Goal: Navigation & Orientation: Find specific page/section

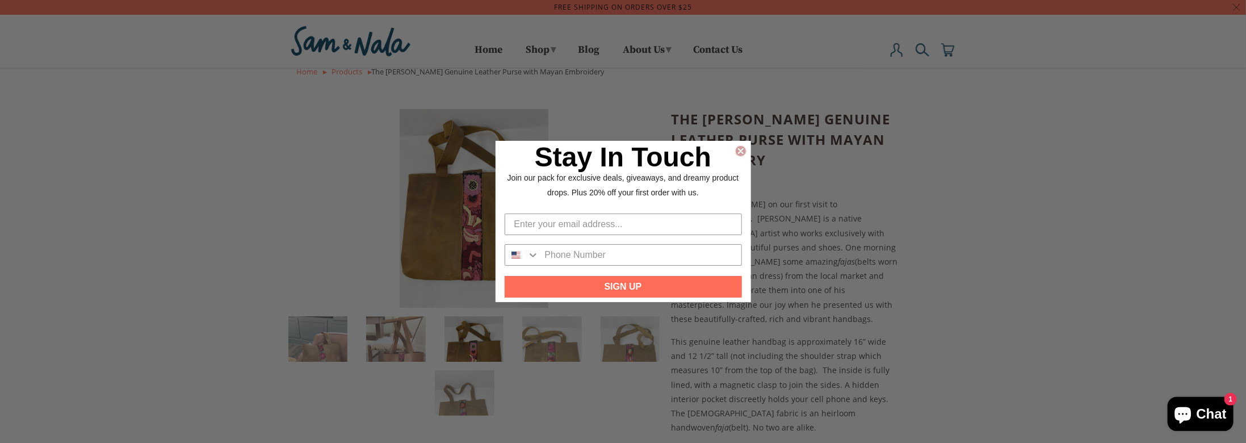
click at [741, 151] on icon "Close dialog" at bounding box center [741, 151] width 5 height 5
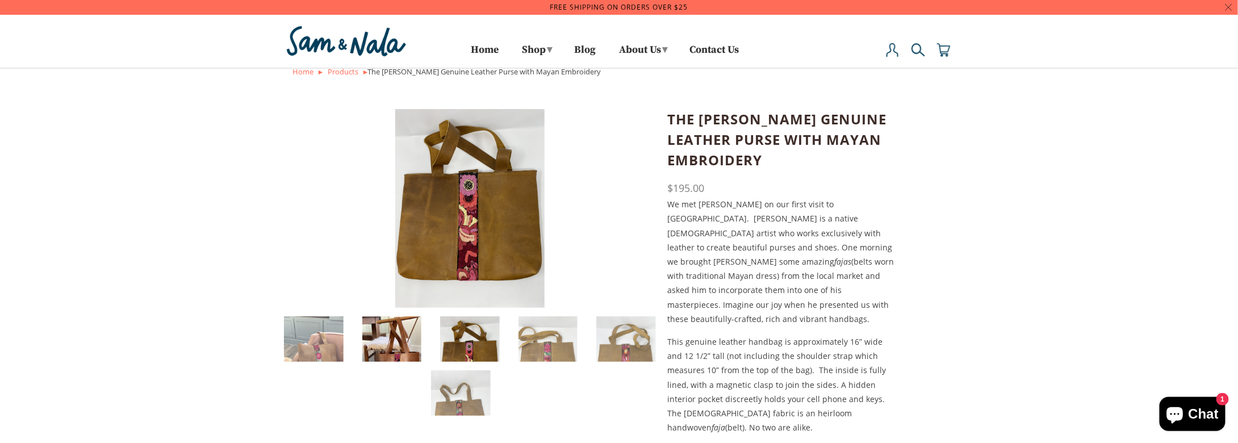
click at [403, 339] on img at bounding box center [392, 355] width 60 height 79
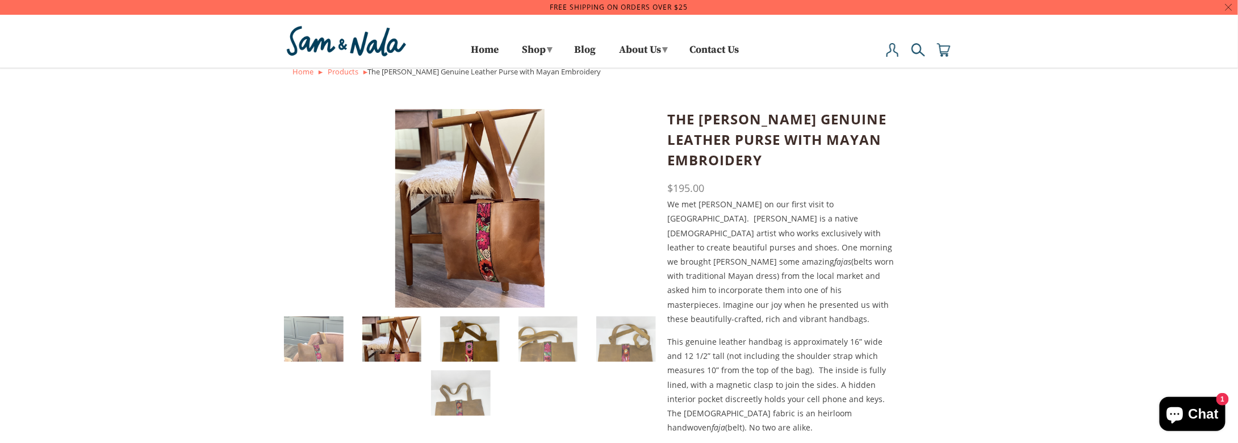
click at [472, 314] on ol at bounding box center [470, 362] width 372 height 108
click at [484, 337] on img at bounding box center [470, 355] width 60 height 79
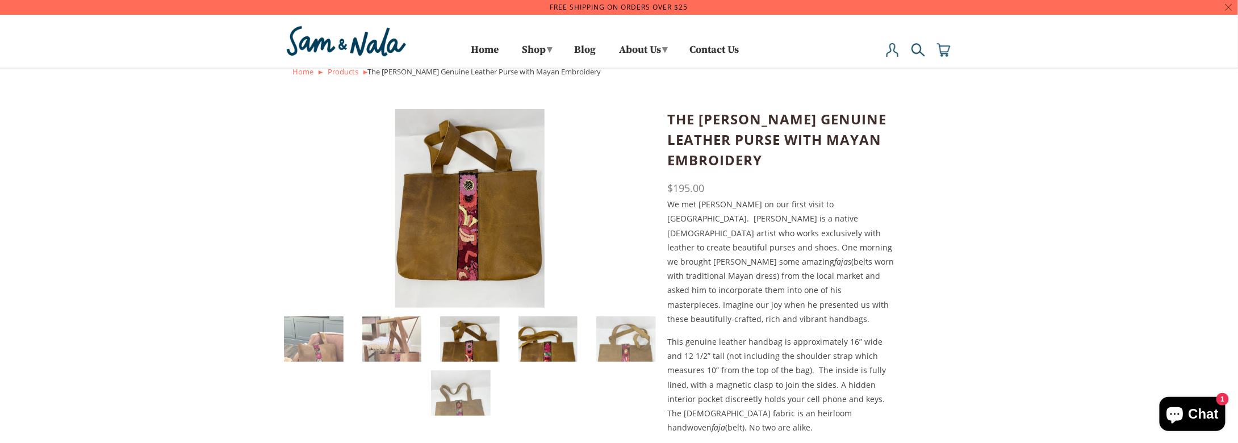
click at [547, 342] on img at bounding box center [548, 355] width 60 height 79
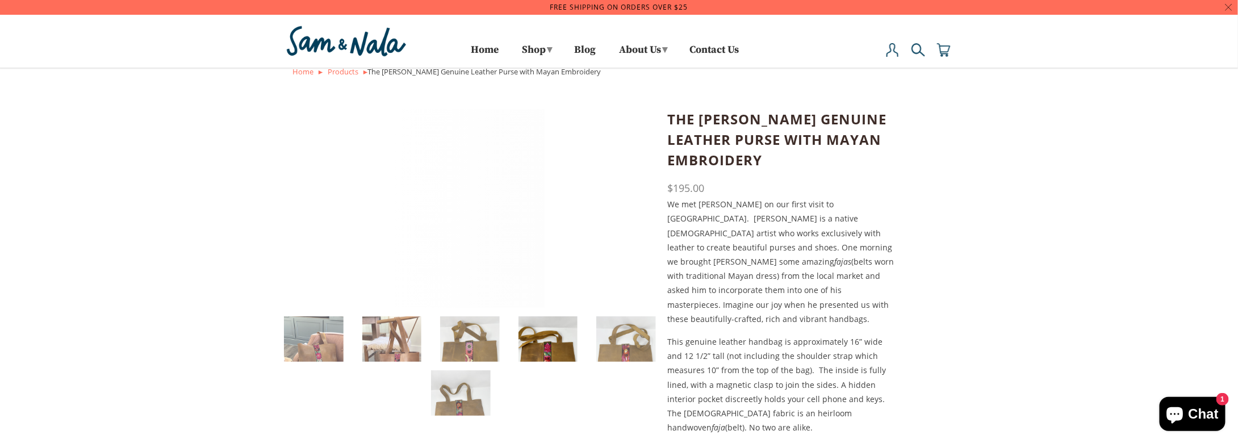
click at [556, 322] on img at bounding box center [548, 355] width 60 height 79
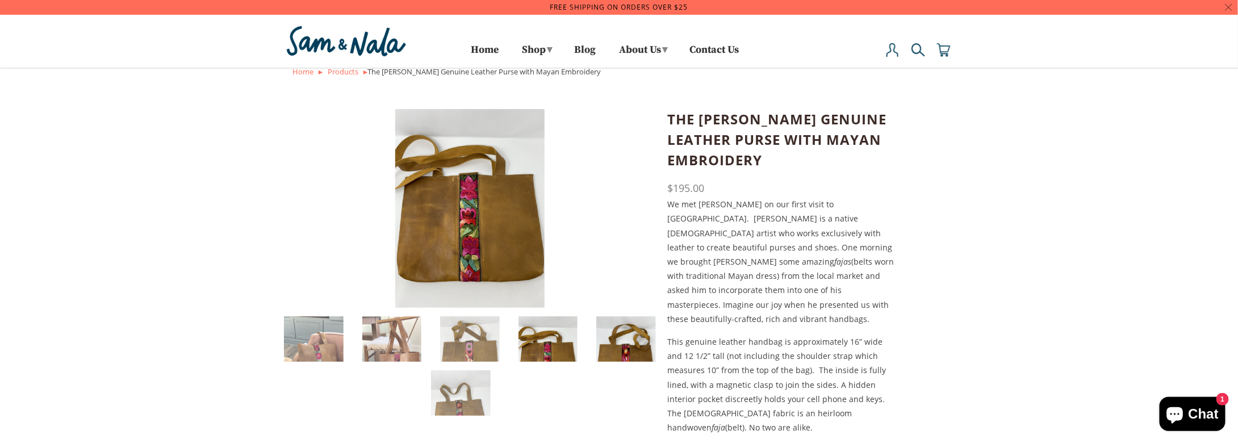
click at [619, 331] on img at bounding box center [626, 355] width 60 height 79
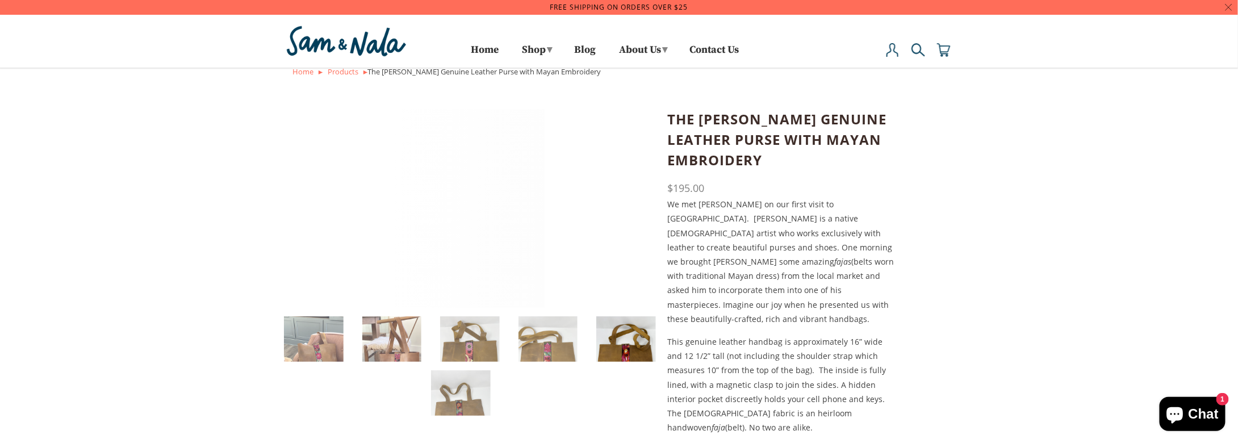
click at [607, 317] on img at bounding box center [626, 355] width 60 height 79
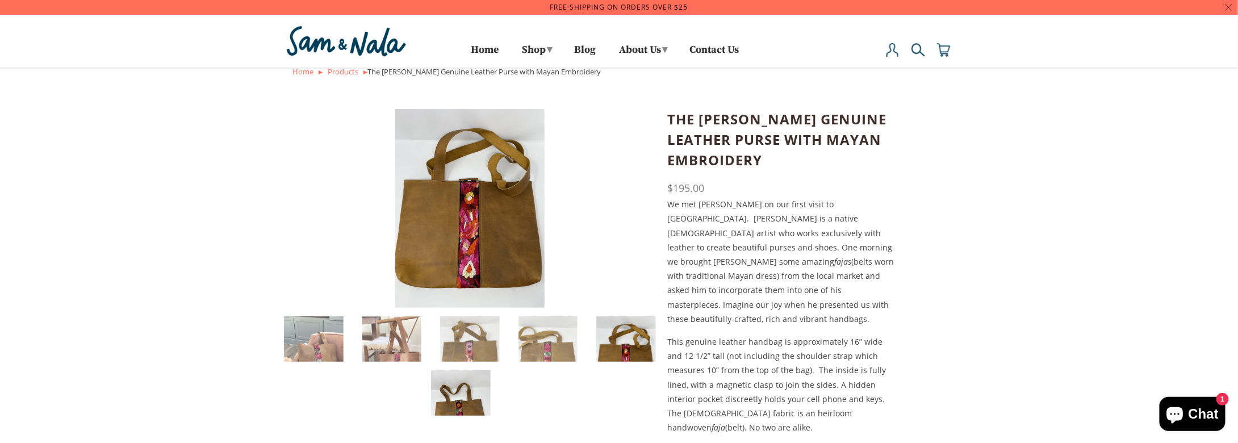
click at [466, 396] on img at bounding box center [461, 409] width 60 height 79
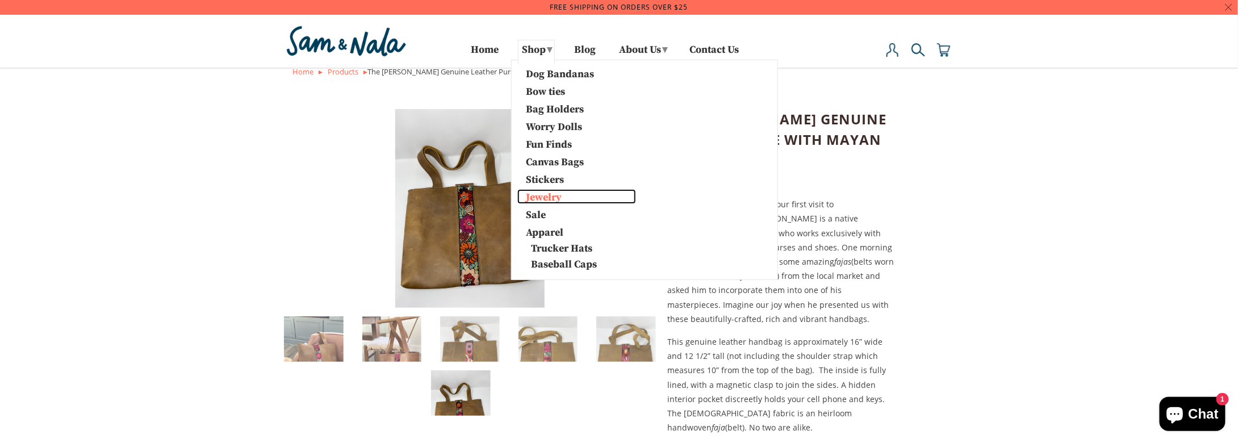
click at [541, 192] on link "Jewelry" at bounding box center [576, 196] width 119 height 15
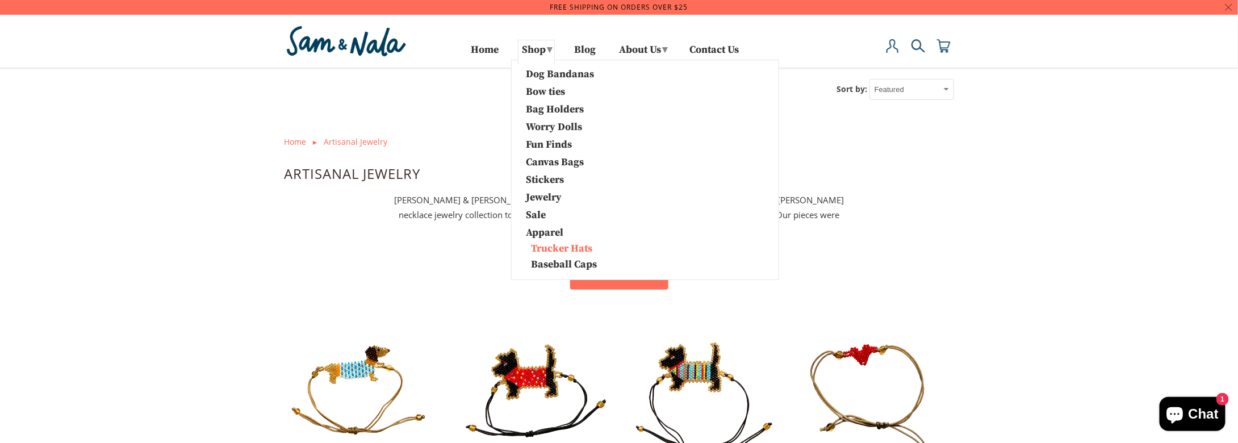
click at [560, 249] on link "Trucker Hats" at bounding box center [583, 248] width 133 height 13
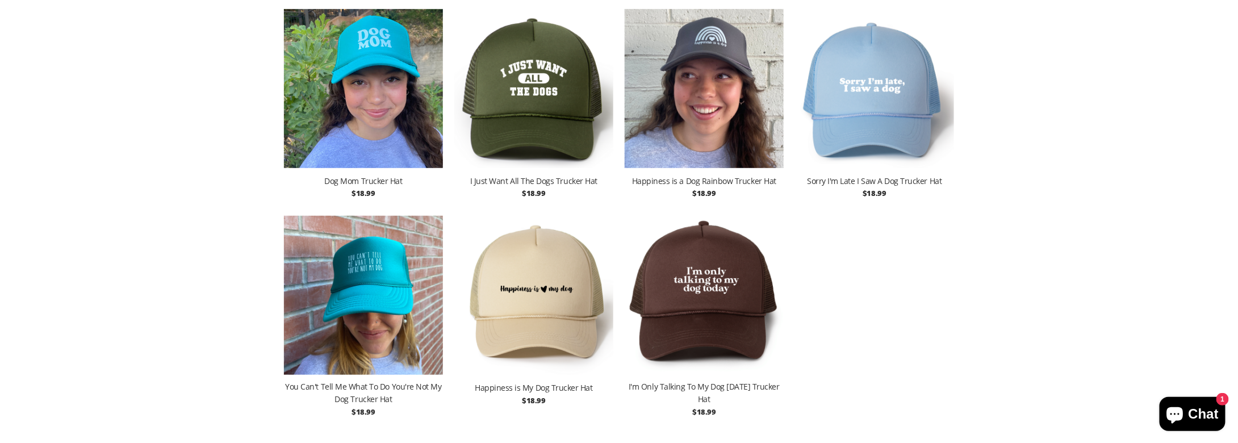
scroll to position [397, 0]
